Goal: Find specific page/section: Find specific page/section

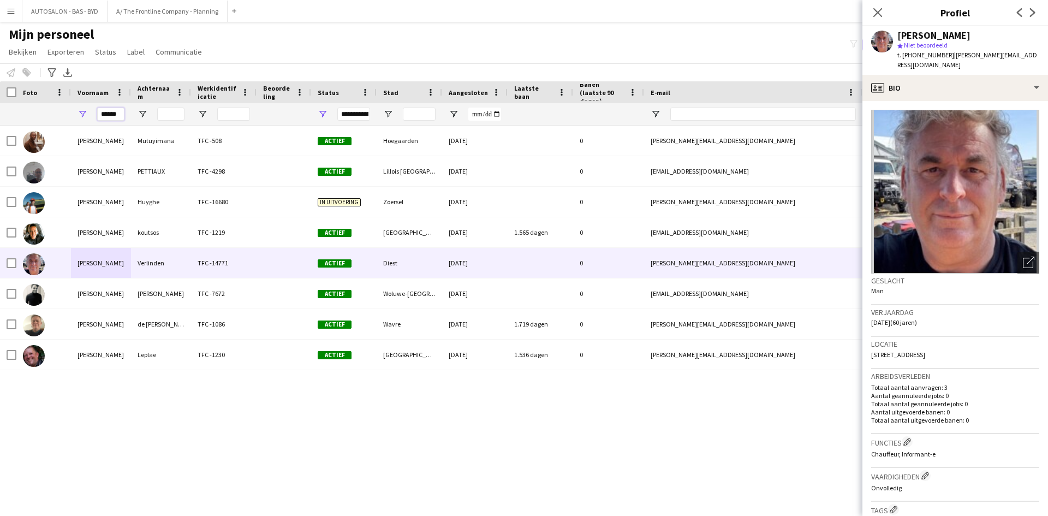
click at [121, 112] on input "******" at bounding box center [110, 114] width 27 height 13
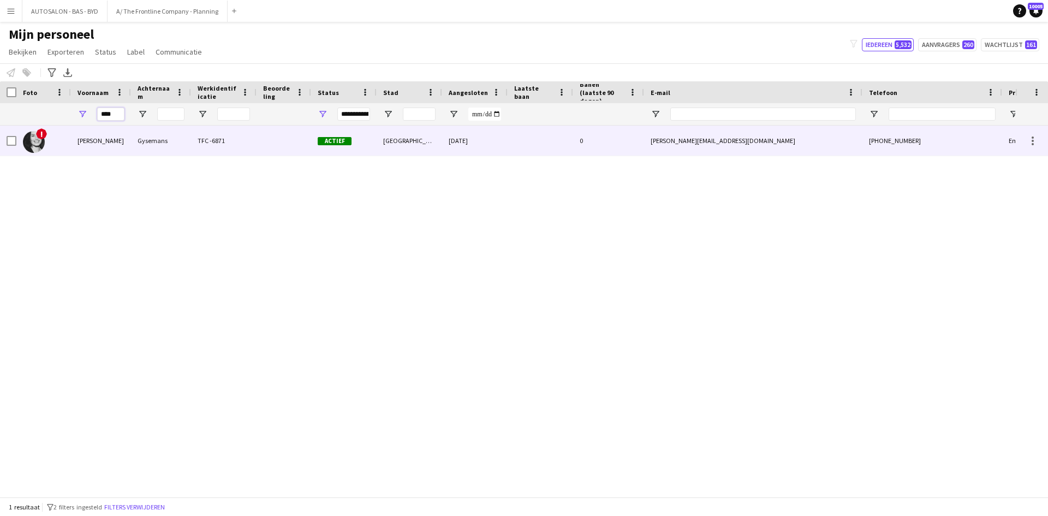
type input "****"
click at [149, 150] on div "Gysemans" at bounding box center [161, 141] width 60 height 30
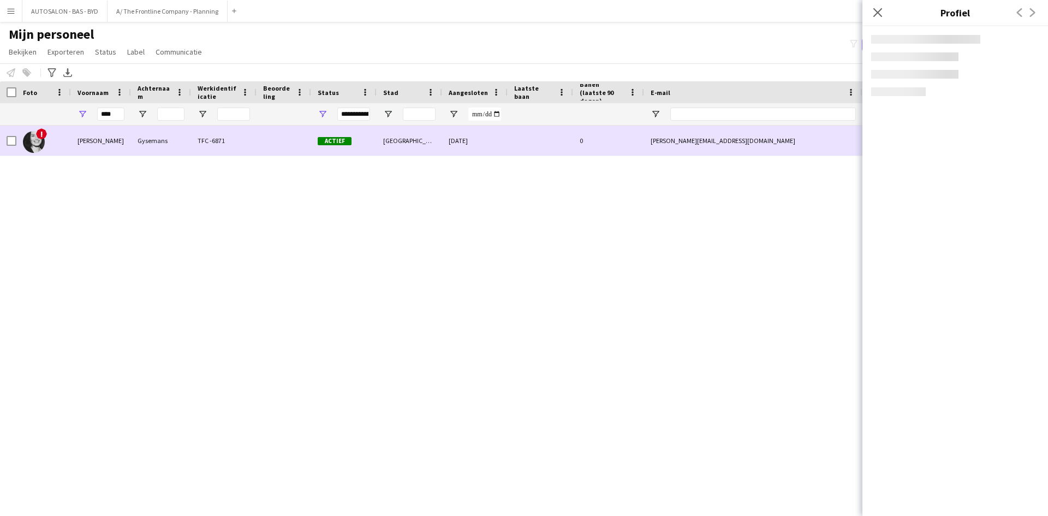
click at [149, 150] on div "Gysemans" at bounding box center [161, 141] width 60 height 30
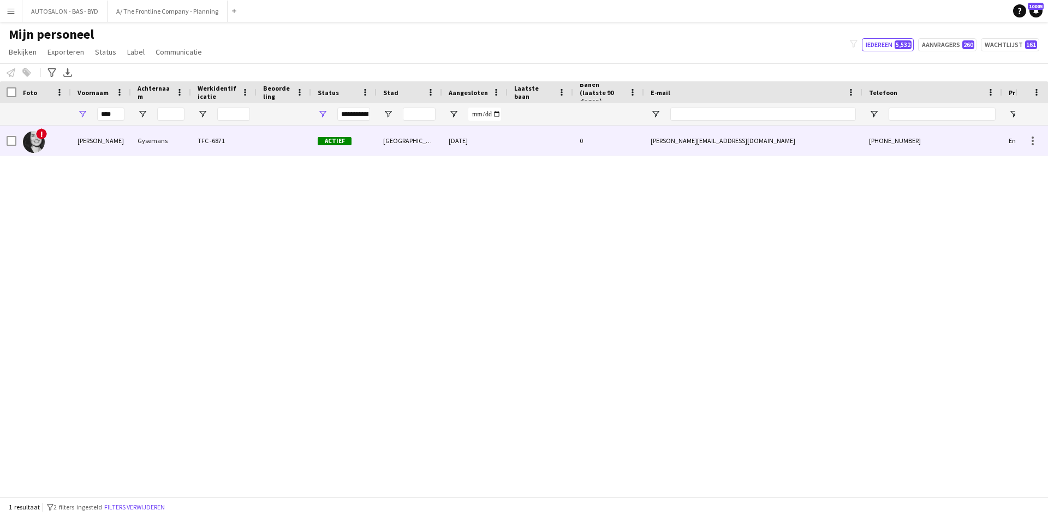
click at [149, 150] on div "Gysemans" at bounding box center [161, 141] width 60 height 30
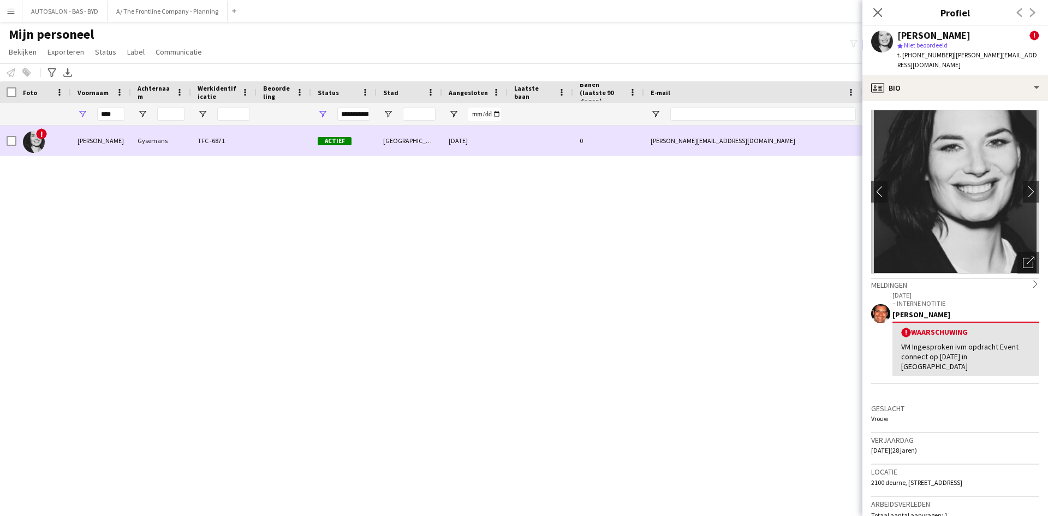
click at [168, 149] on div "Gysemans" at bounding box center [161, 141] width 60 height 30
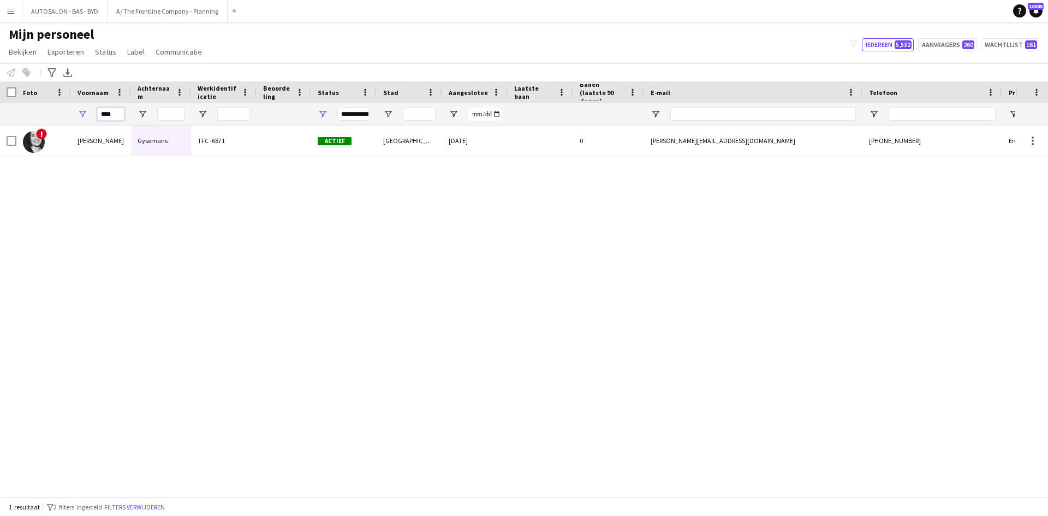
click at [119, 110] on input "****" at bounding box center [110, 114] width 27 height 13
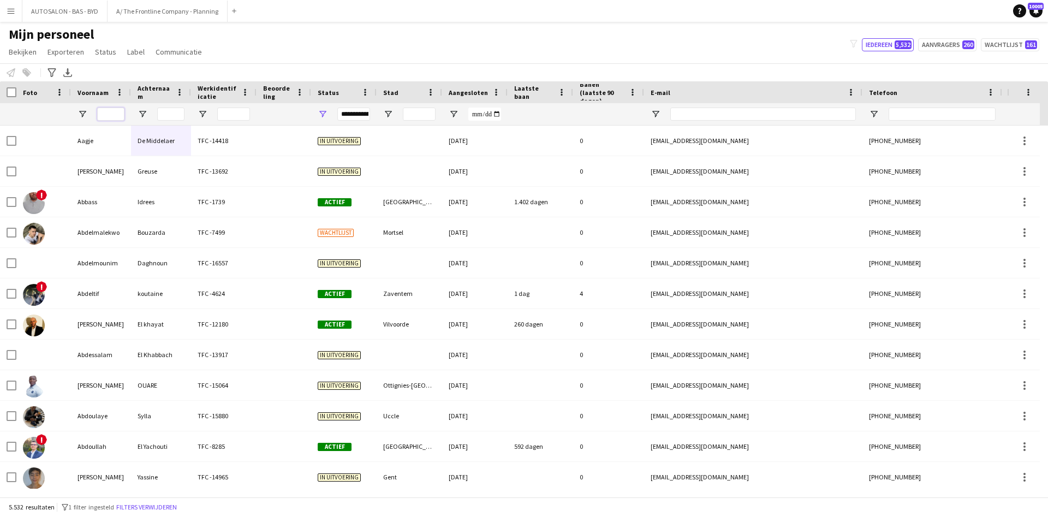
click at [115, 114] on input "Voornaam Filter Invoer" at bounding box center [110, 114] width 27 height 13
type input "*****"
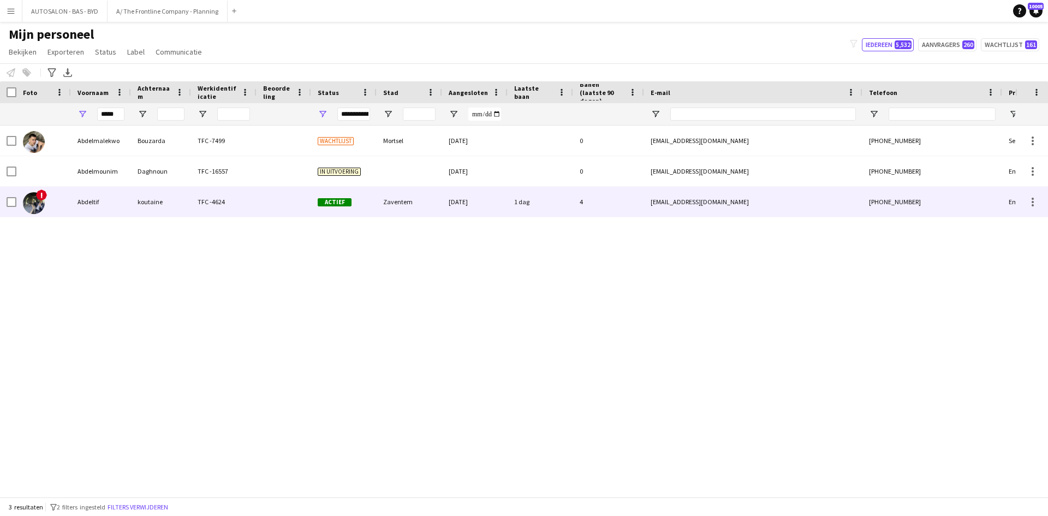
click at [264, 203] on div at bounding box center [283, 202] width 55 height 30
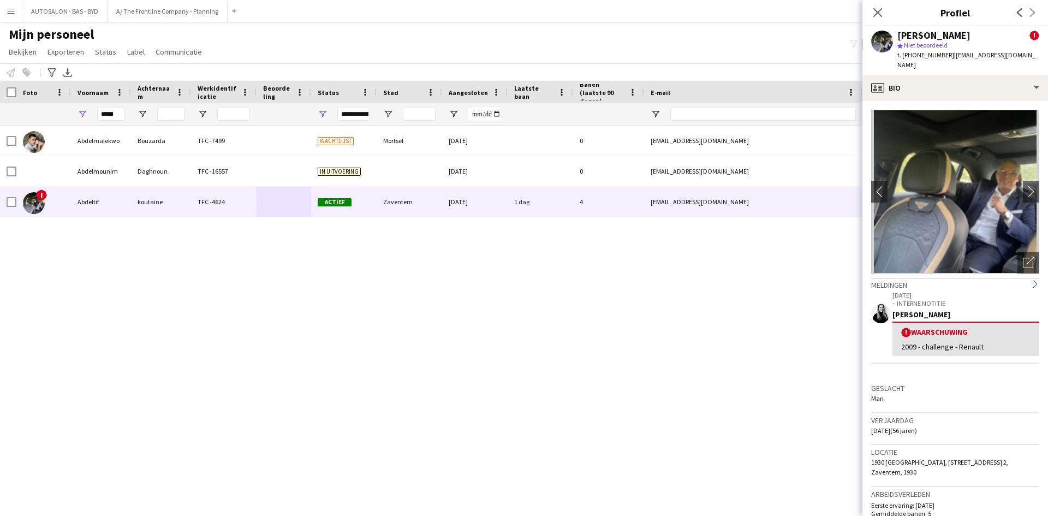
click at [921, 327] on div "! Waarschuwing" at bounding box center [965, 332] width 129 height 10
click at [903, 327] on div "! Waarschuwing" at bounding box center [965, 332] width 129 height 10
click at [902, 327] on span "!" at bounding box center [906, 332] width 10 height 10
click at [911, 327] on div "! Waarschuwing" at bounding box center [965, 332] width 129 height 10
click at [904, 309] on div "[PERSON_NAME]" at bounding box center [965, 314] width 147 height 10
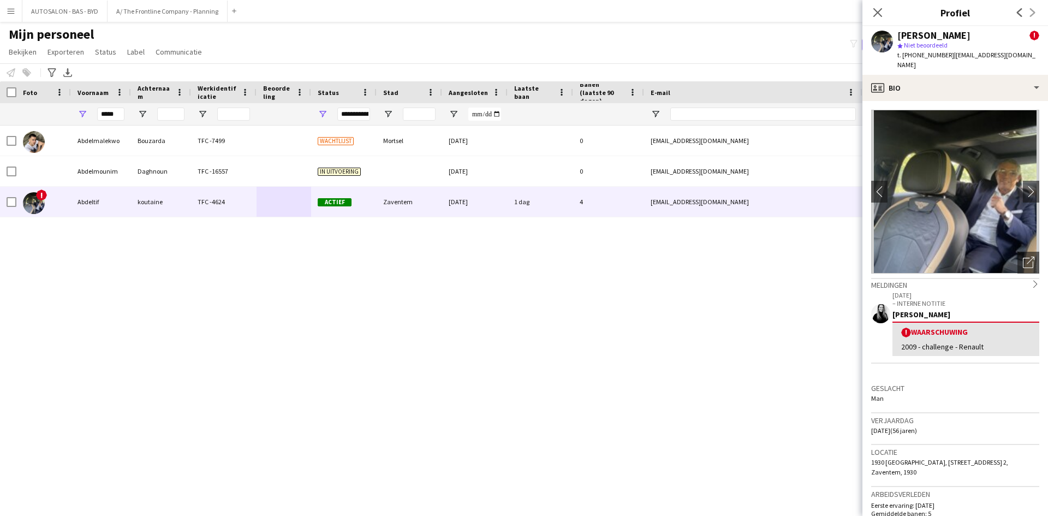
click at [883, 304] on app-user-avatar at bounding box center [880, 313] width 19 height 19
click at [914, 291] on p "[DATE]" at bounding box center [965, 295] width 147 height 8
click at [884, 278] on div "Meldingen chevron-right" at bounding box center [955, 284] width 168 height 12
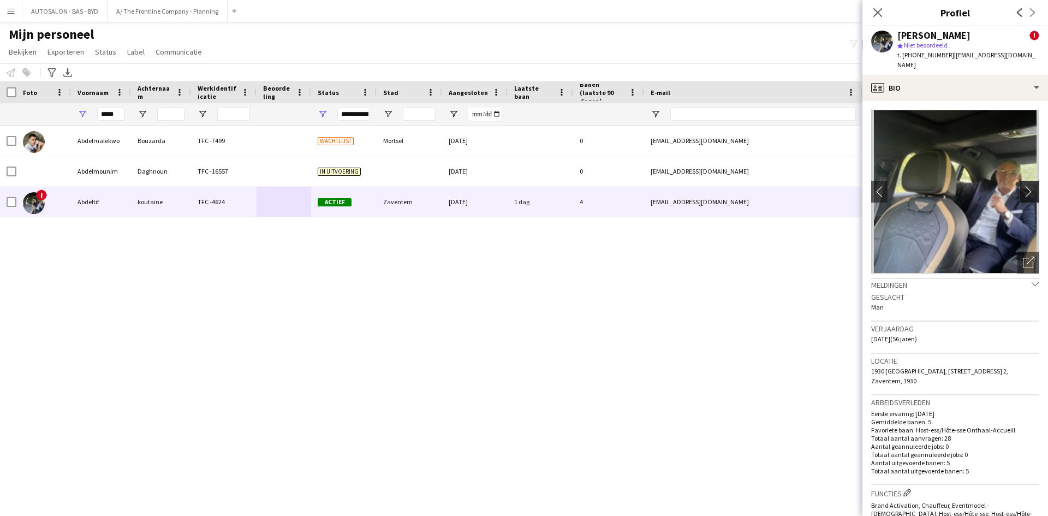
click at [1023, 186] on app-icon "chevron-right" at bounding box center [1031, 191] width 17 height 11
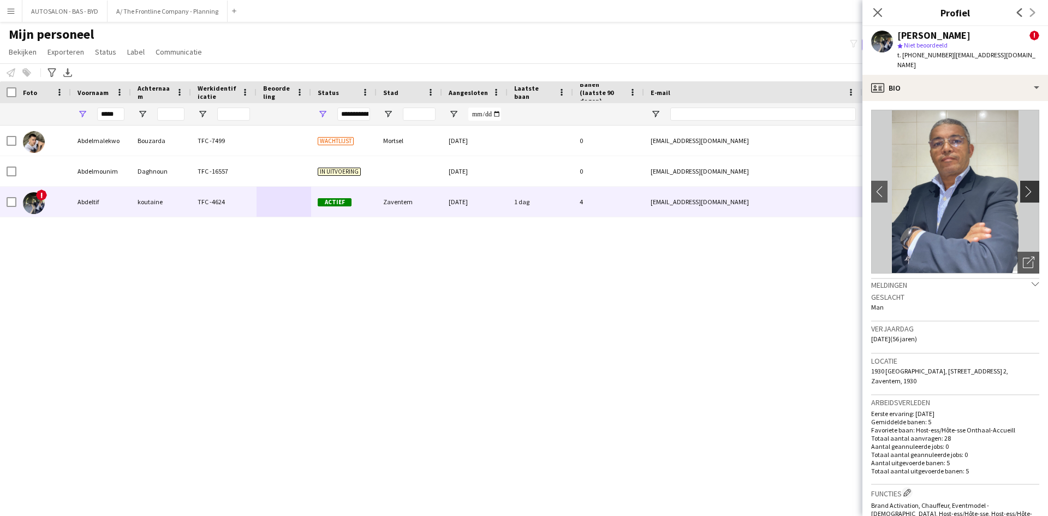
click at [1023, 186] on app-icon "chevron-right" at bounding box center [1031, 191] width 17 height 11
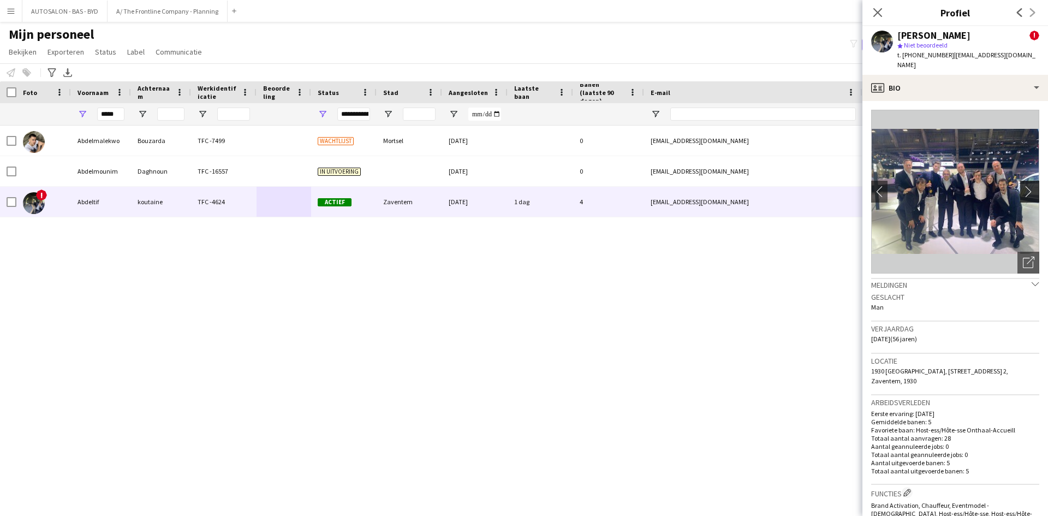
click at [1023, 186] on app-icon "chevron-right" at bounding box center [1031, 191] width 17 height 11
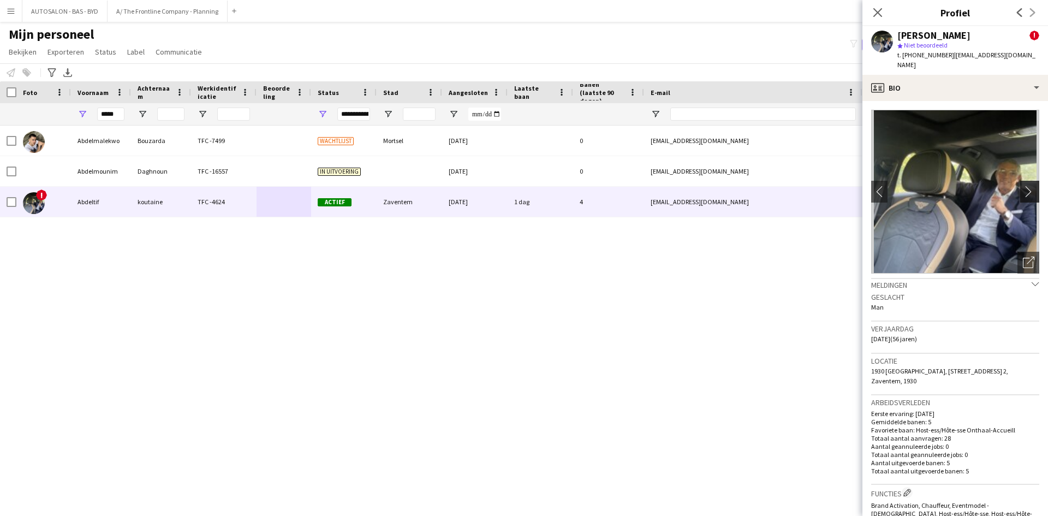
click at [1023, 186] on app-icon "chevron-right" at bounding box center [1031, 191] width 17 height 11
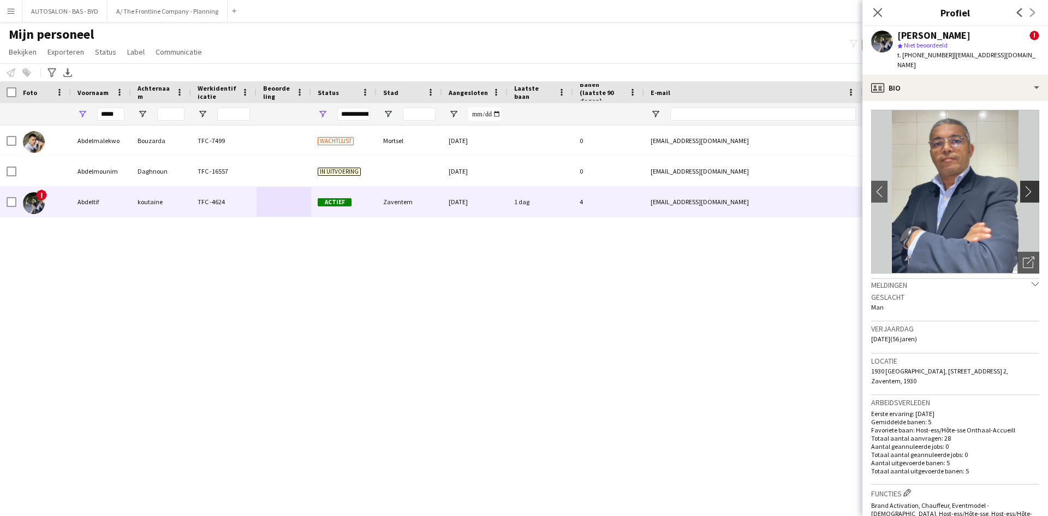
click at [1023, 186] on app-icon "chevron-right" at bounding box center [1031, 191] width 17 height 11
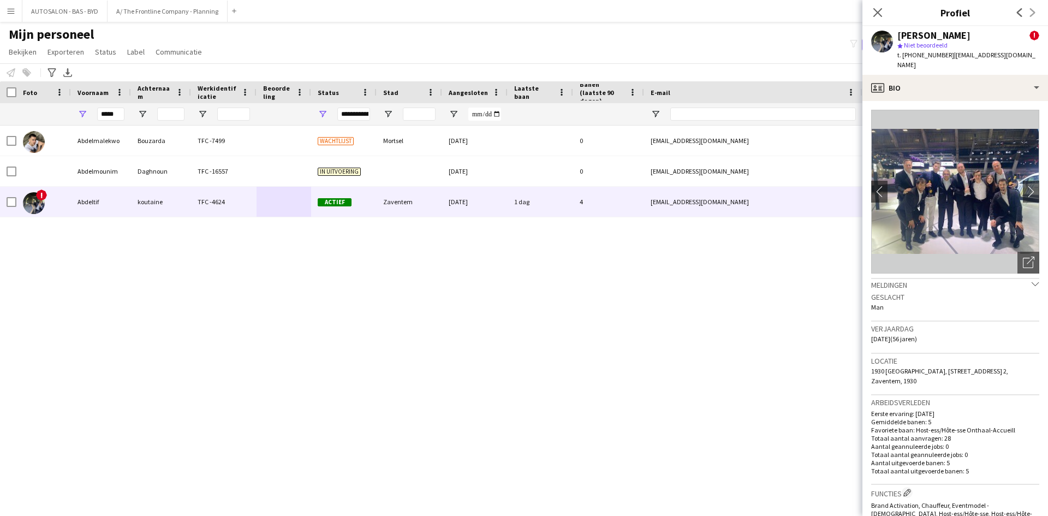
click at [869, 183] on app-crew-profile-bio "chevron-left chevron-right Foto's pop-up openen [GEOGRAPHIC_DATA] chevron-down …" at bounding box center [955, 308] width 186 height 415
click at [878, 186] on app-icon "chevron-left" at bounding box center [879, 191] width 17 height 11
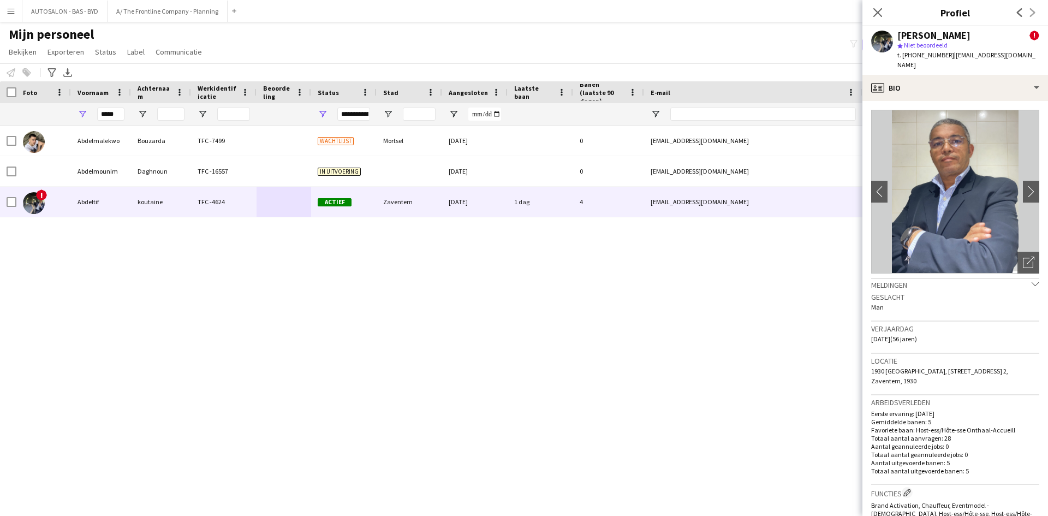
click at [870, 172] on app-crew-profile-bio "chevron-left chevron-right Foto's pop-up openen [GEOGRAPHIC_DATA] chevron-down …" at bounding box center [955, 308] width 186 height 415
click at [875, 186] on app-icon "chevron-left" at bounding box center [879, 191] width 17 height 11
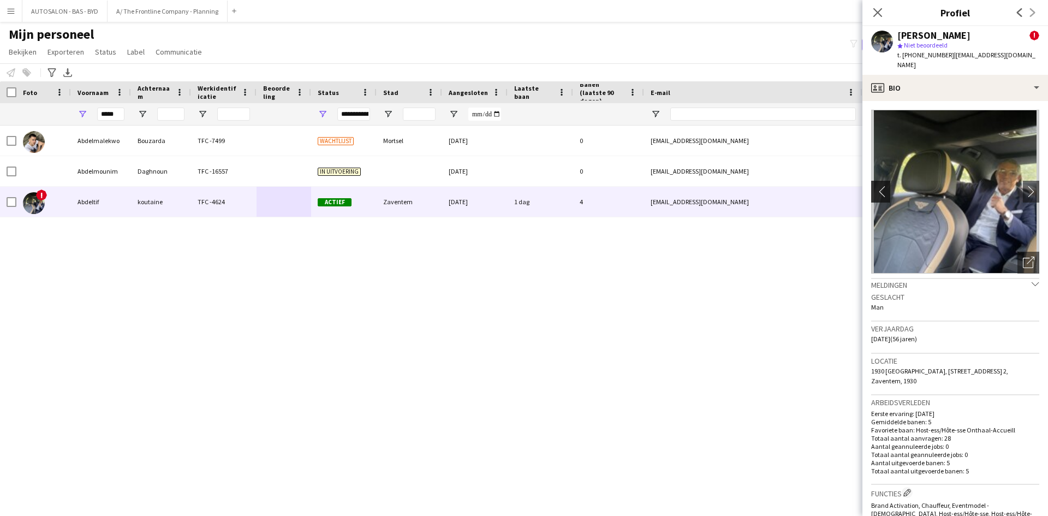
click at [875, 186] on app-icon "chevron-left" at bounding box center [879, 191] width 17 height 11
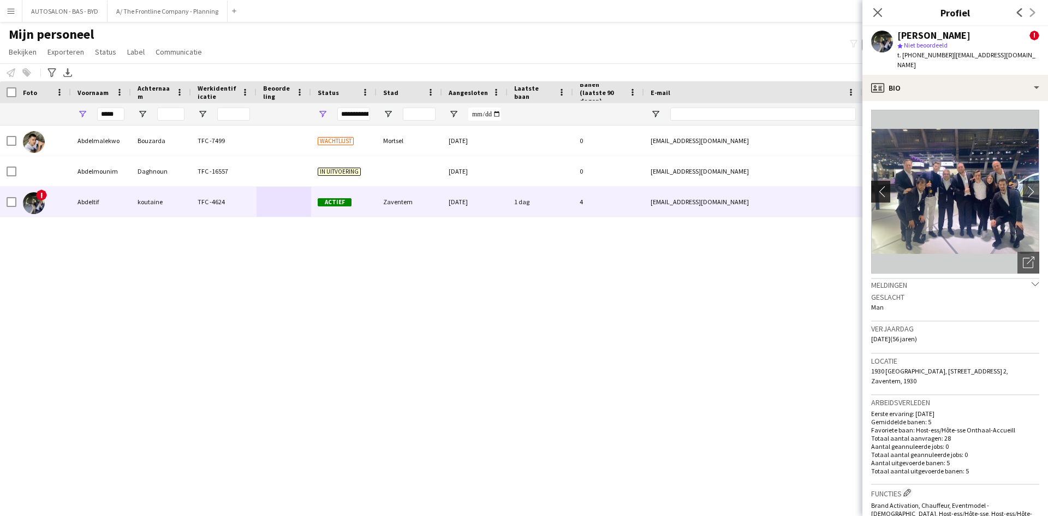
click at [875, 186] on app-icon "chevron-left" at bounding box center [879, 191] width 17 height 11
